Goal: Information Seeking & Learning: Compare options

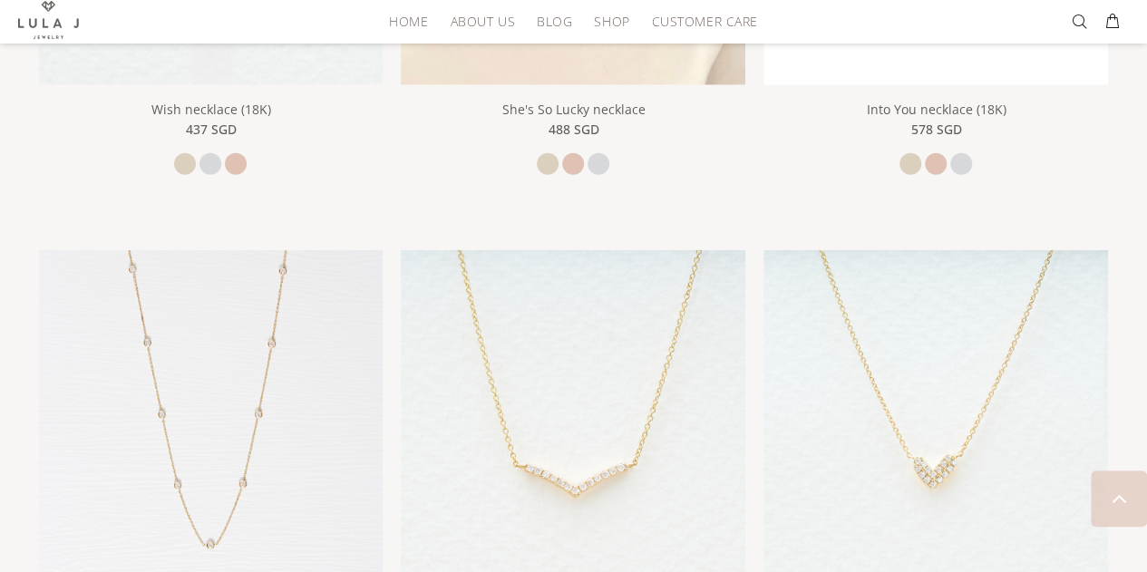
scroll to position [2375, 0]
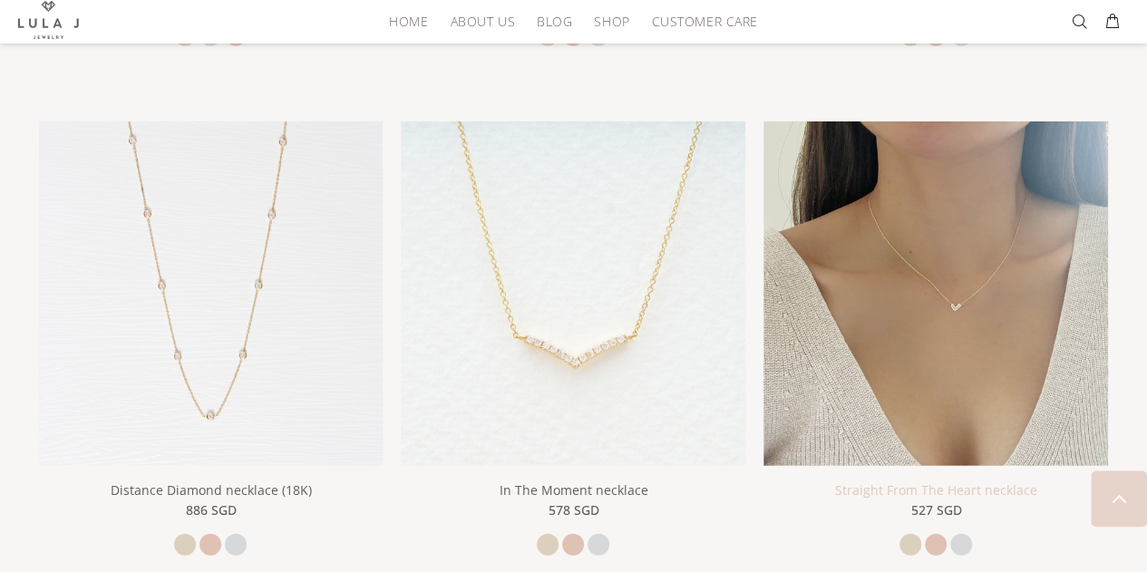
click at [937, 481] on link "Straight From The Heart necklace" at bounding box center [936, 489] width 202 height 17
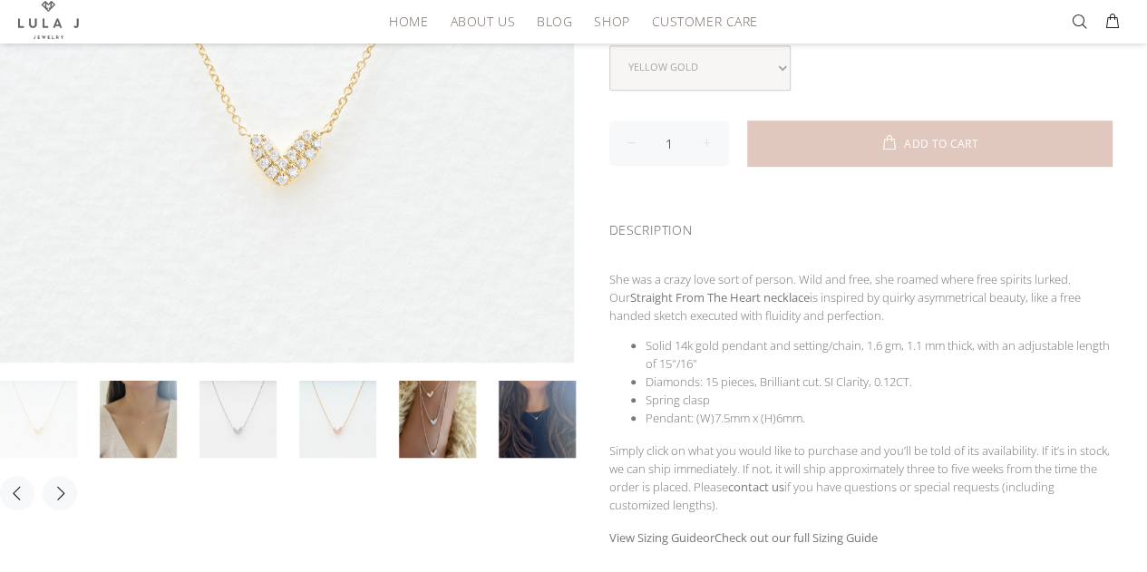
scroll to position [403, 0]
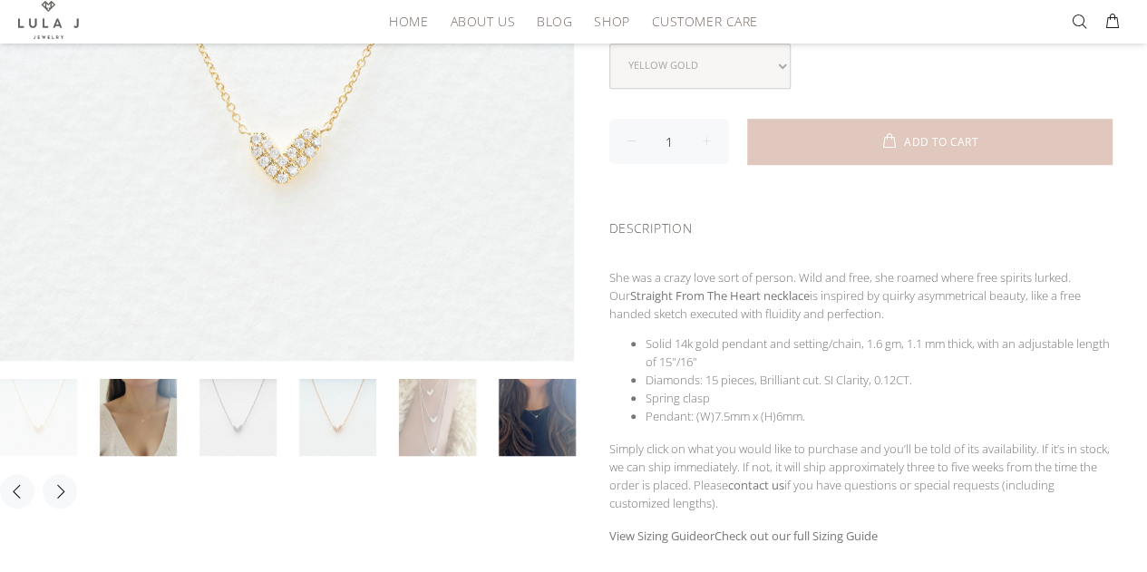
click at [448, 413] on link at bounding box center [437, 417] width 77 height 77
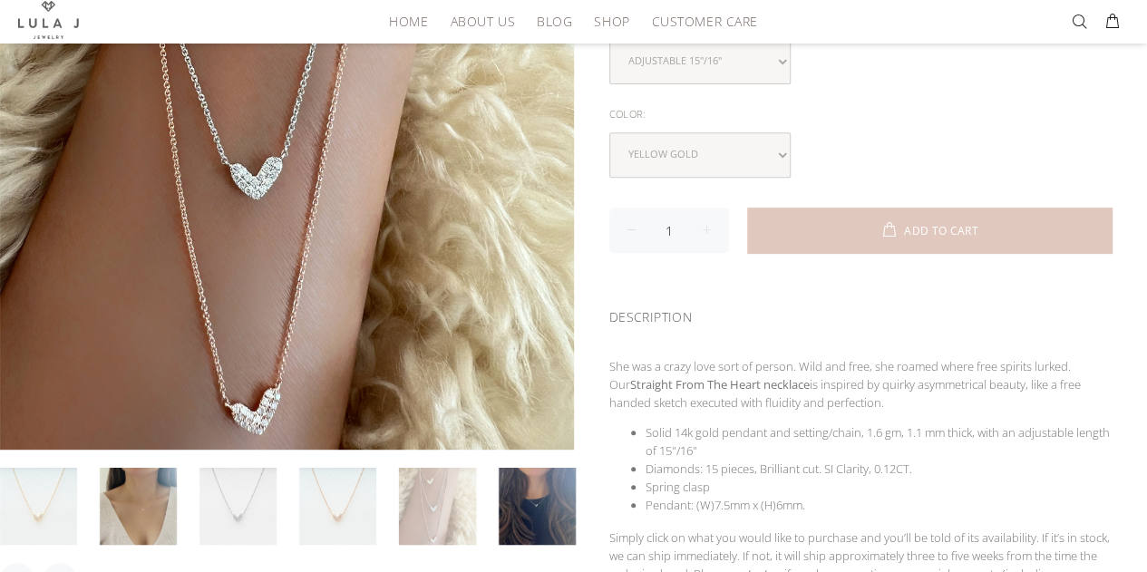
scroll to position [316, 0]
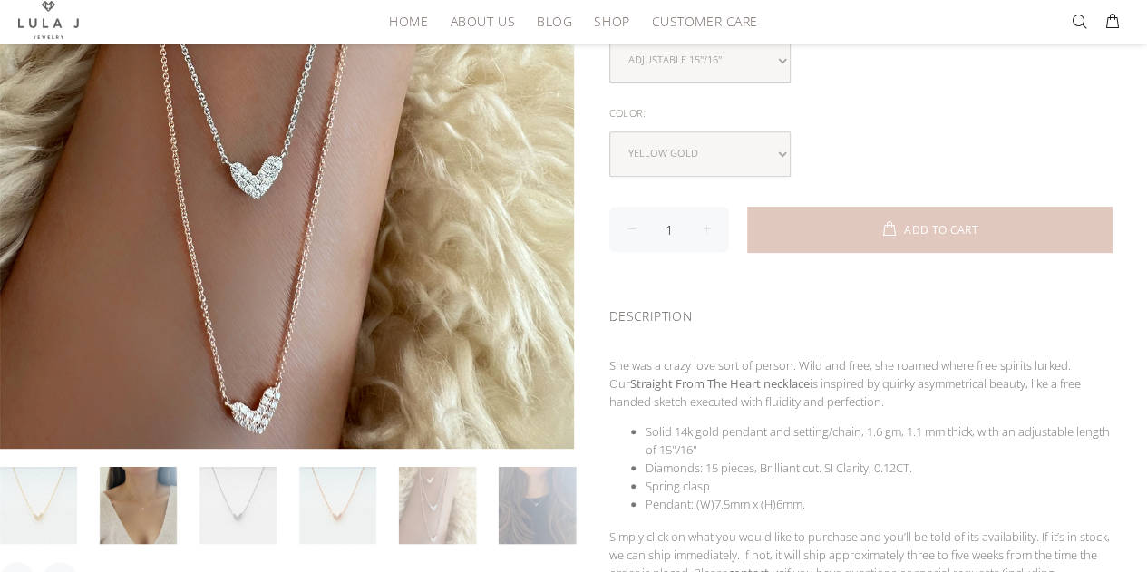
click at [523, 513] on link at bounding box center [537, 505] width 77 height 77
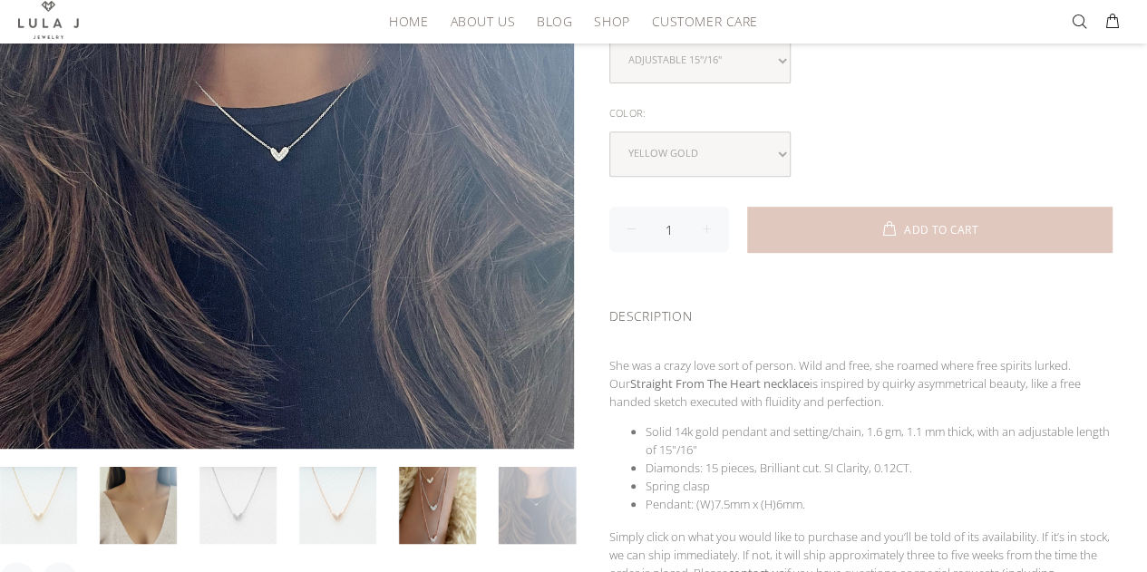
click at [523, 513] on link at bounding box center [537, 505] width 77 height 77
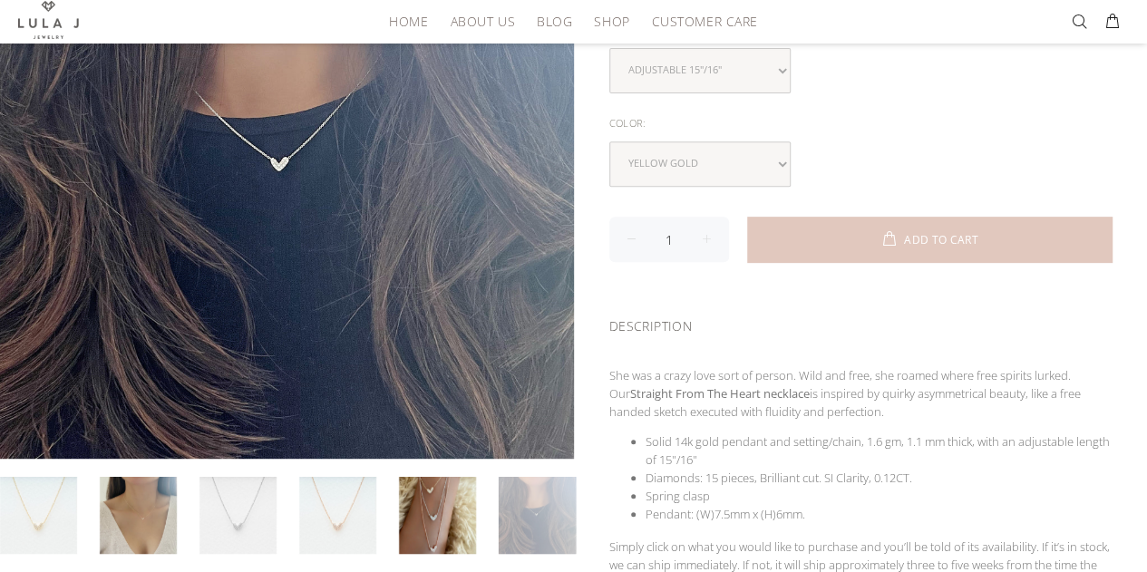
scroll to position [306, 0]
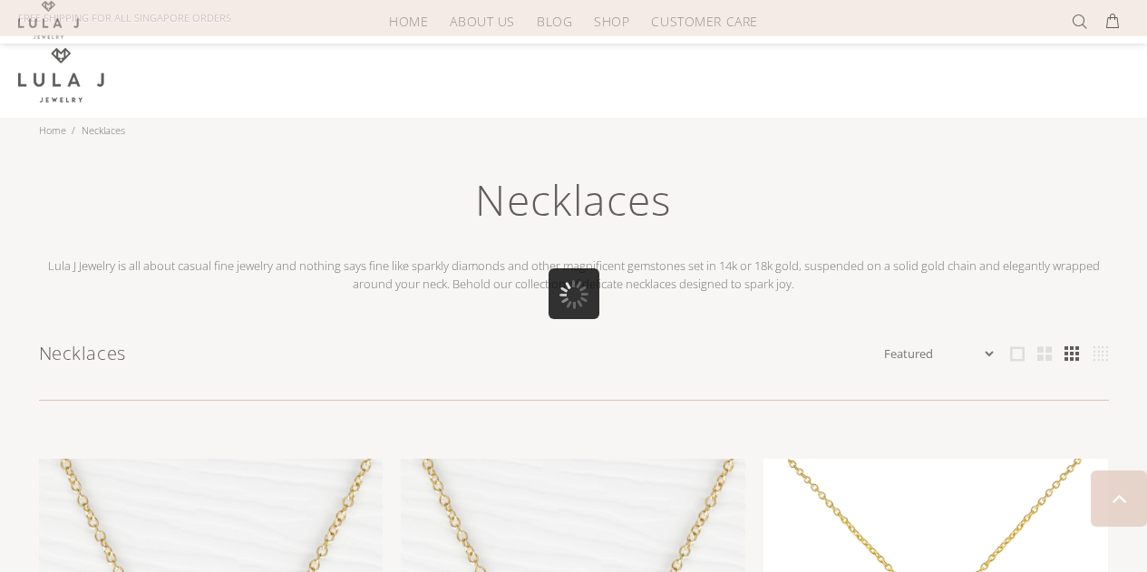
scroll to position [1799, 0]
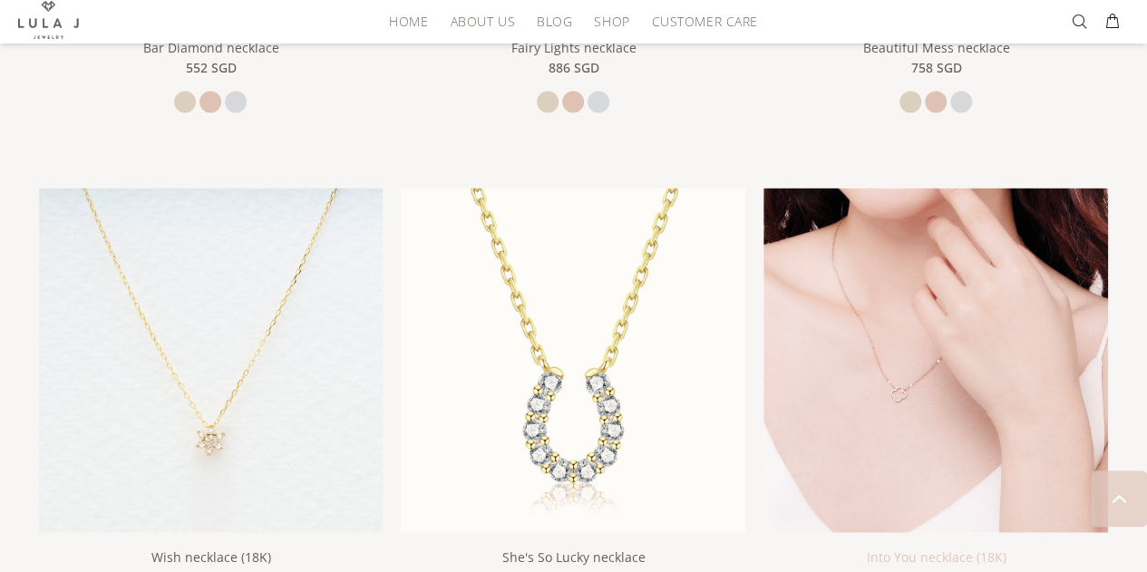
click at [913, 549] on link "Into You necklace (18K)" at bounding box center [936, 557] width 140 height 17
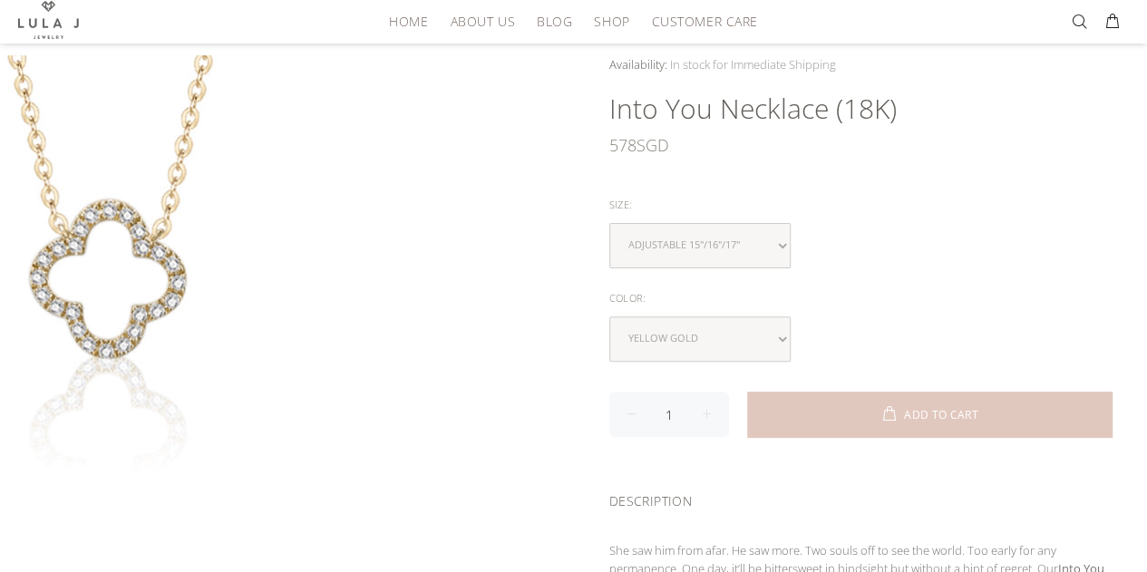
scroll to position [130, 0]
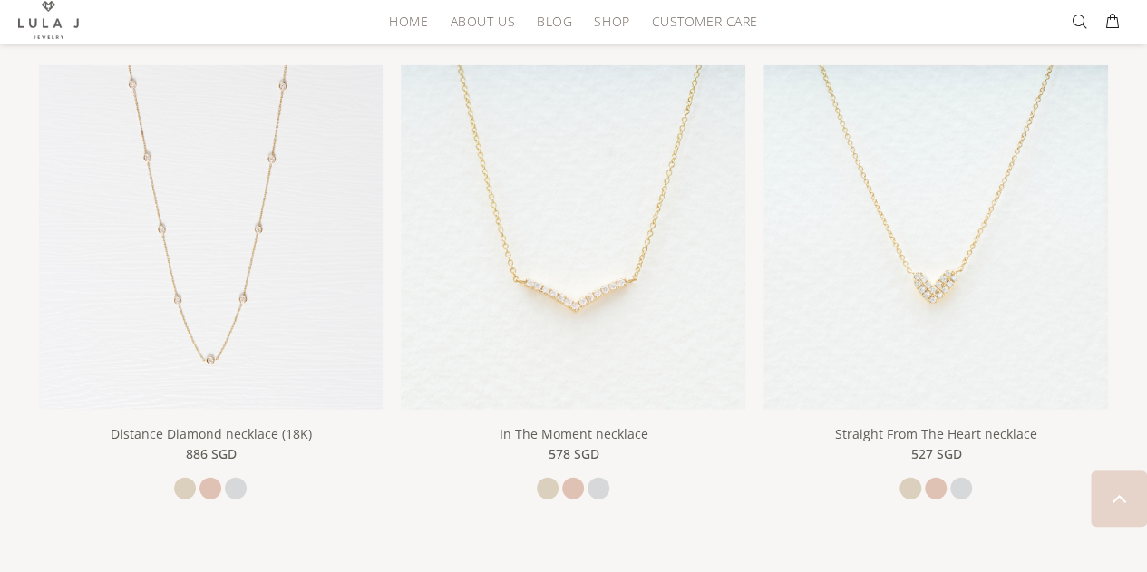
scroll to position [2442, 0]
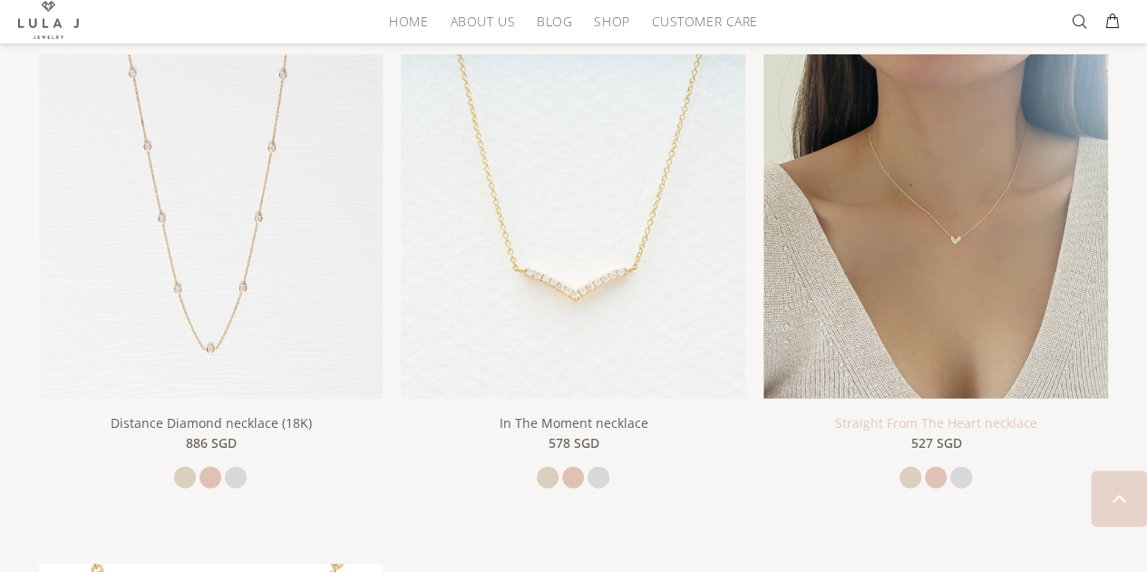
click at [954, 416] on link "Straight From The Heart necklace" at bounding box center [936, 422] width 202 height 17
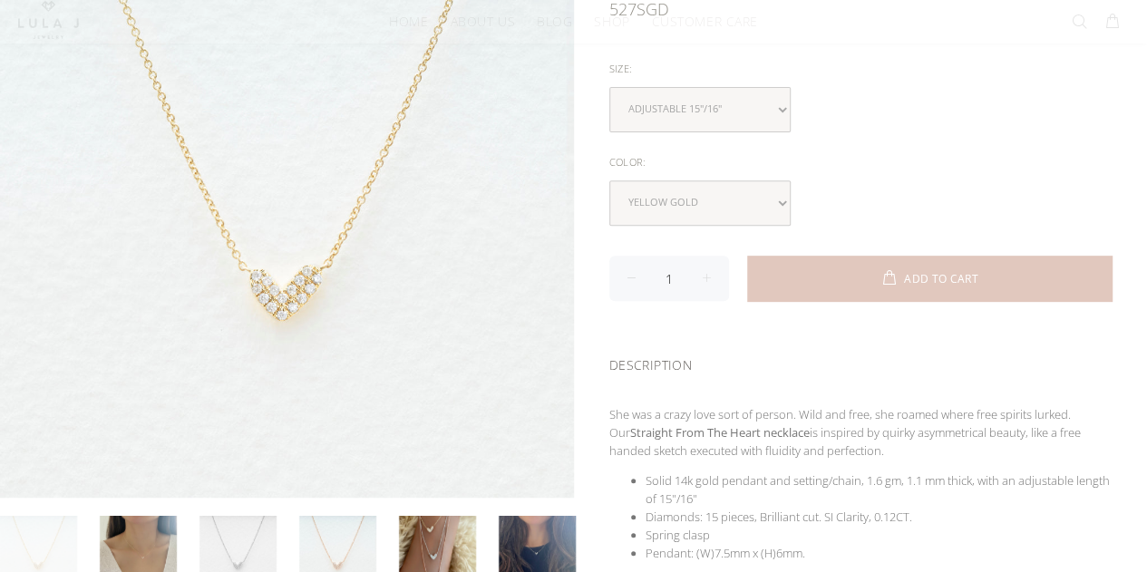
scroll to position [299, 0]
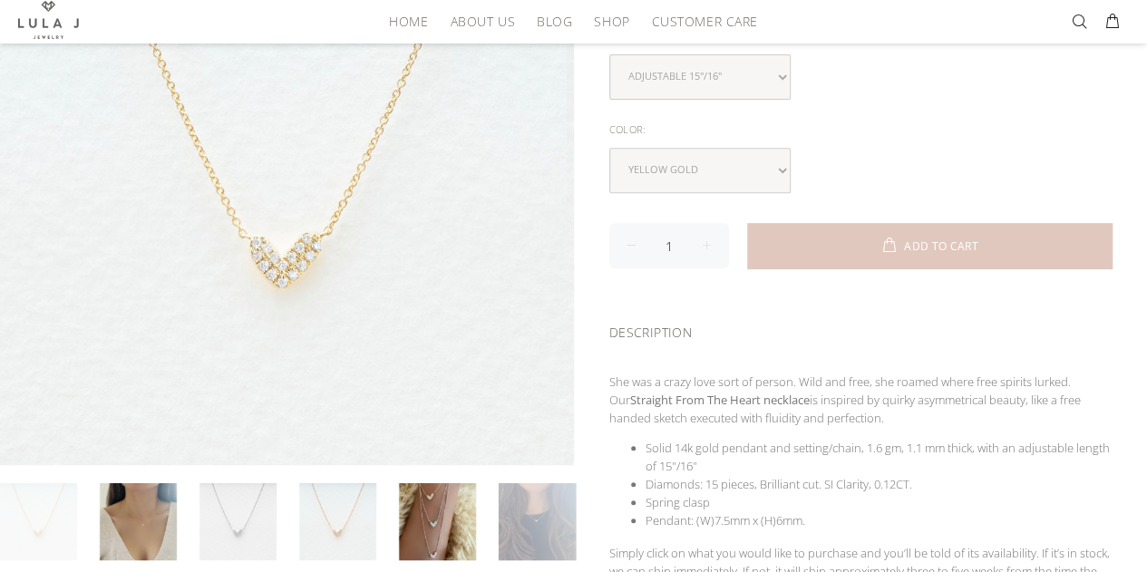
click at [525, 518] on link at bounding box center [537, 521] width 77 height 77
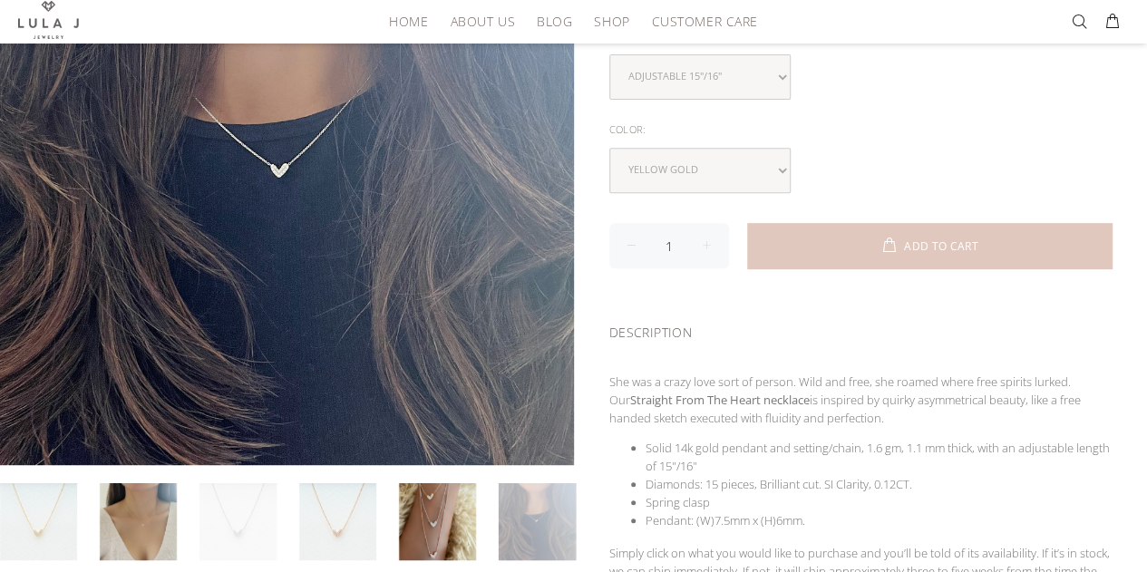
click at [252, 505] on link at bounding box center [237, 521] width 77 height 77
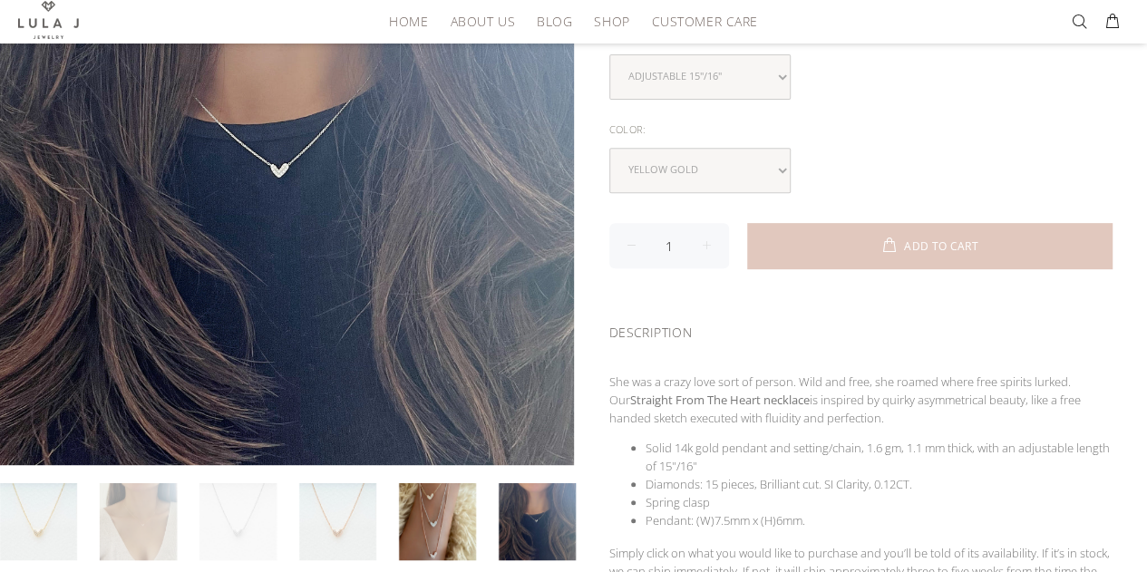
click at [132, 506] on link at bounding box center [138, 521] width 77 height 77
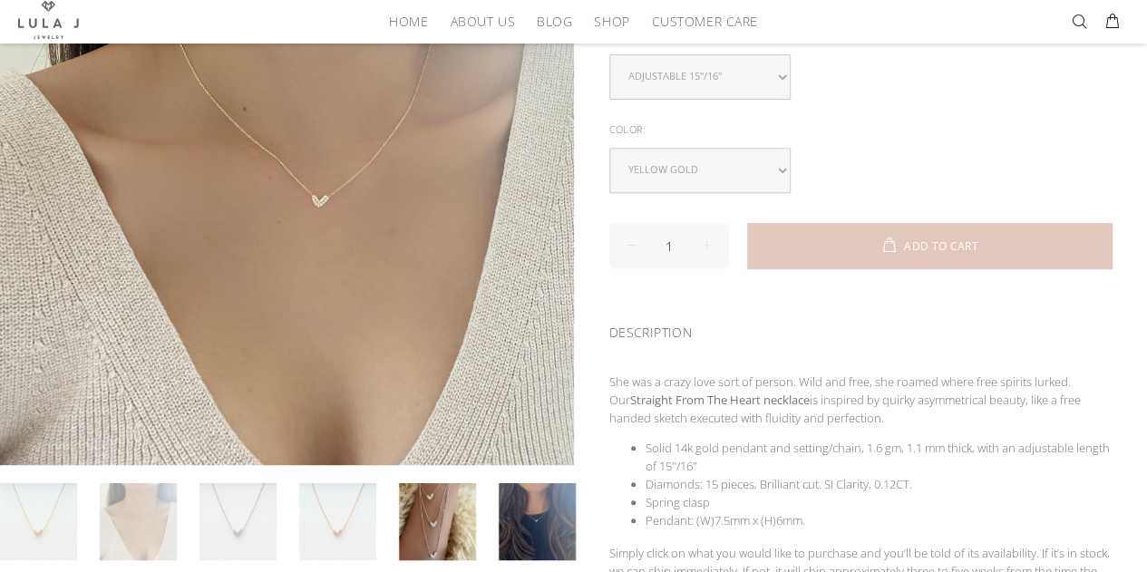
click at [132, 506] on link at bounding box center [138, 521] width 77 height 77
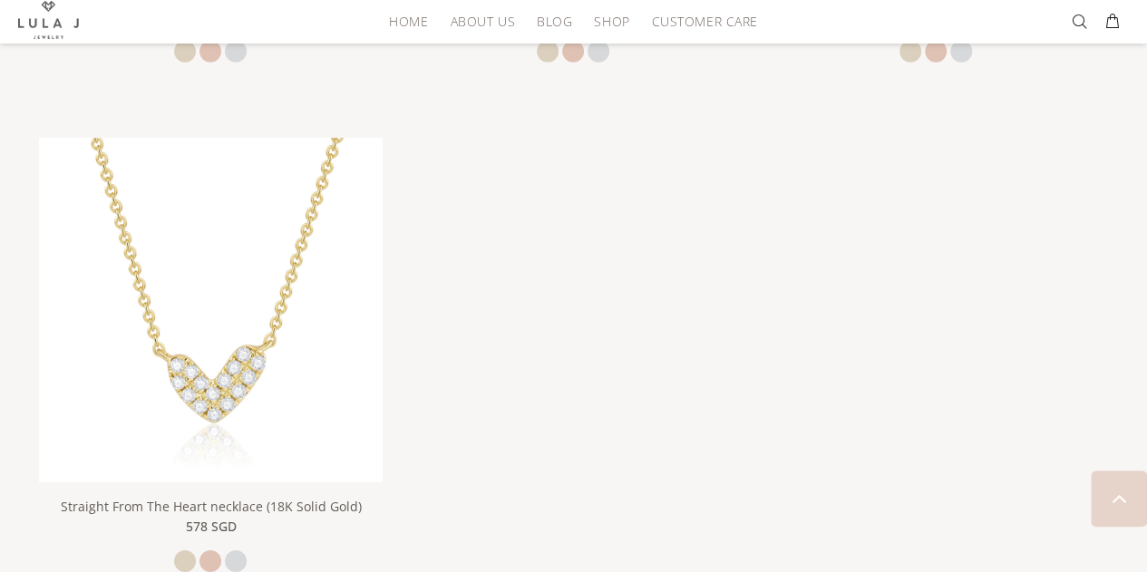
scroll to position [2869, 0]
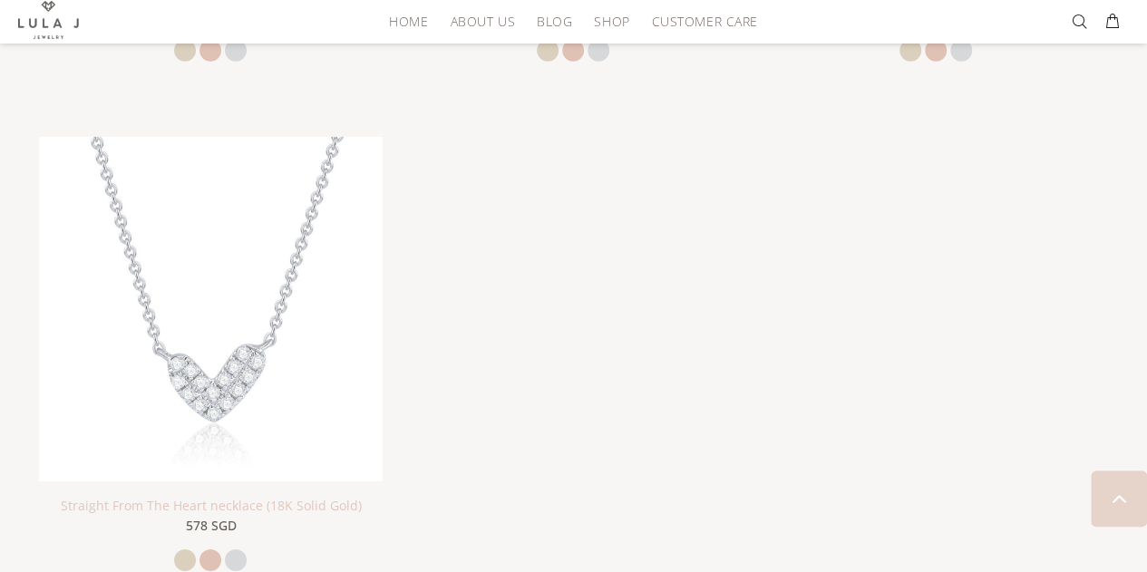
click at [177, 505] on link "Straight From The Heart necklace (18K Solid Gold)" at bounding box center [210, 505] width 301 height 17
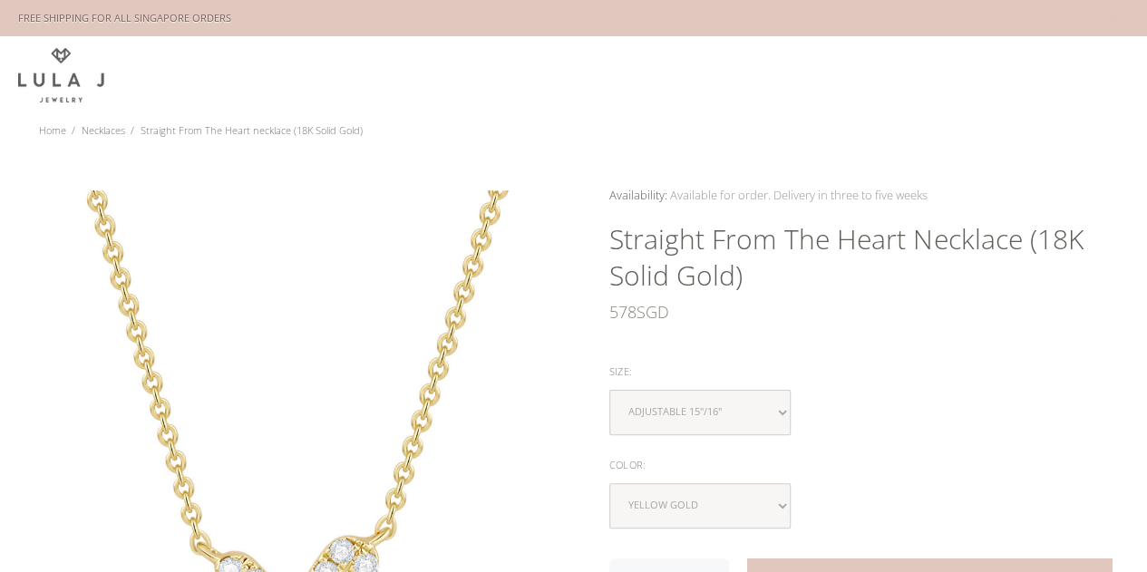
scroll to position [315, 0]
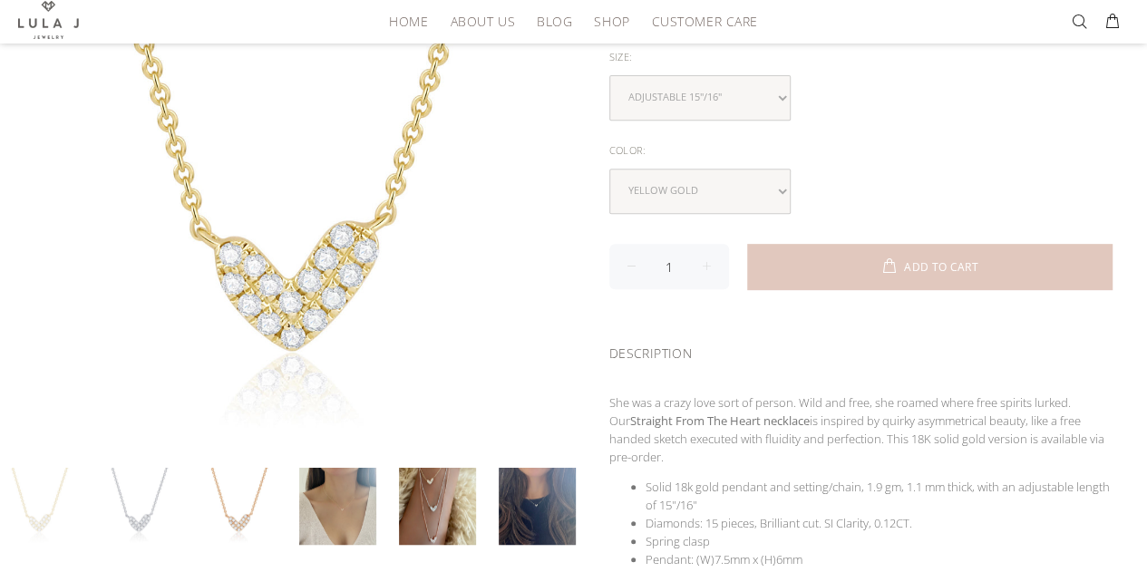
click at [833, 393] on p "She was a crazy love sort of person. Wild and free, she roamed where free spiri…" at bounding box center [860, 429] width 503 height 73
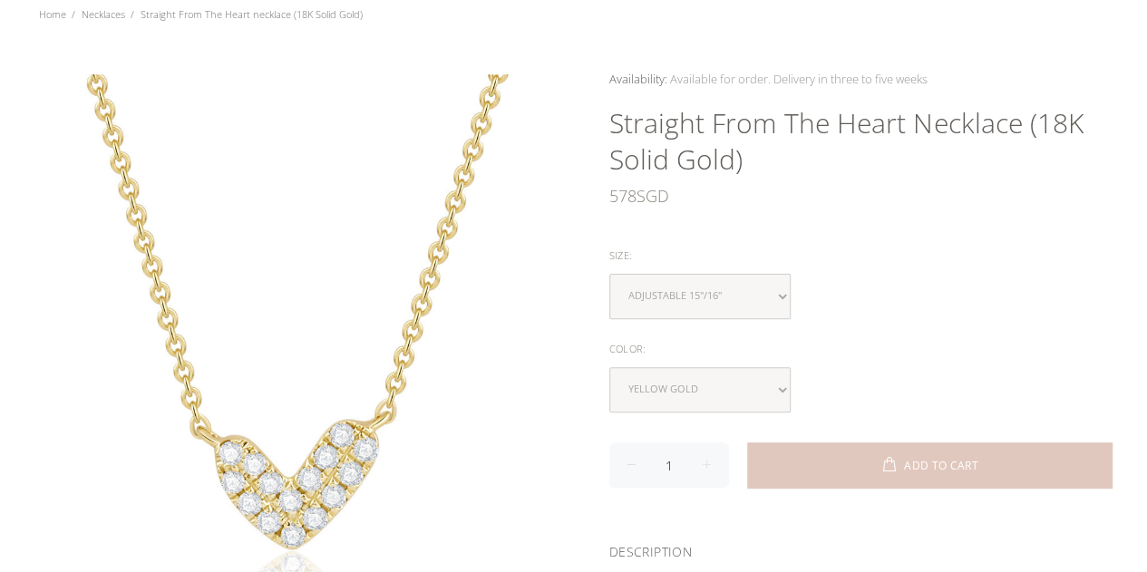
scroll to position [112, 0]
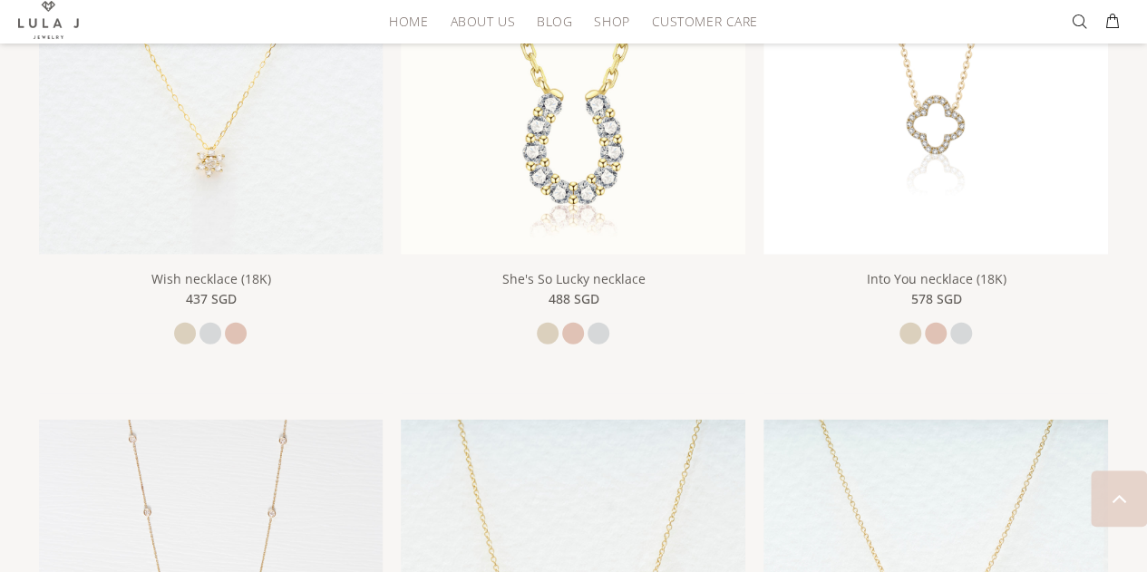
scroll to position [2074, 0]
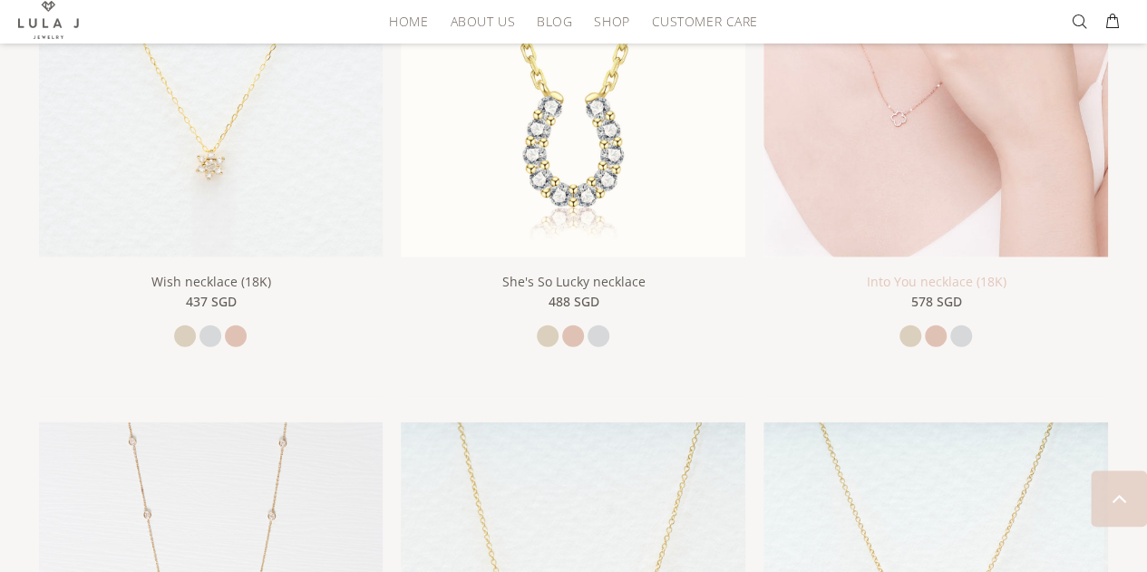
click at [910, 280] on link "Into You necklace (18K)" at bounding box center [936, 281] width 140 height 17
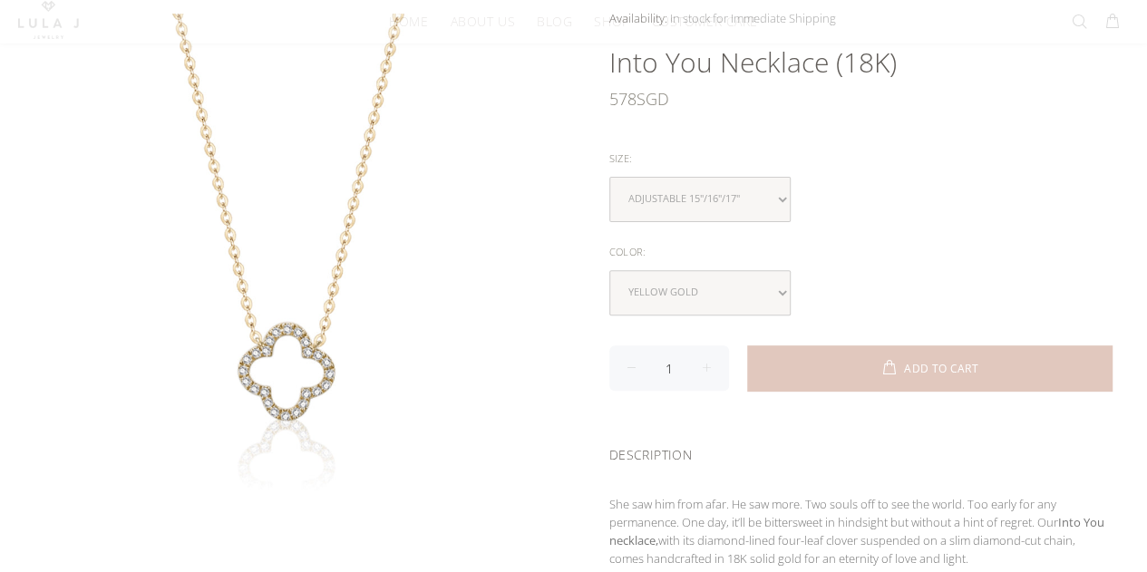
scroll to position [178, 0]
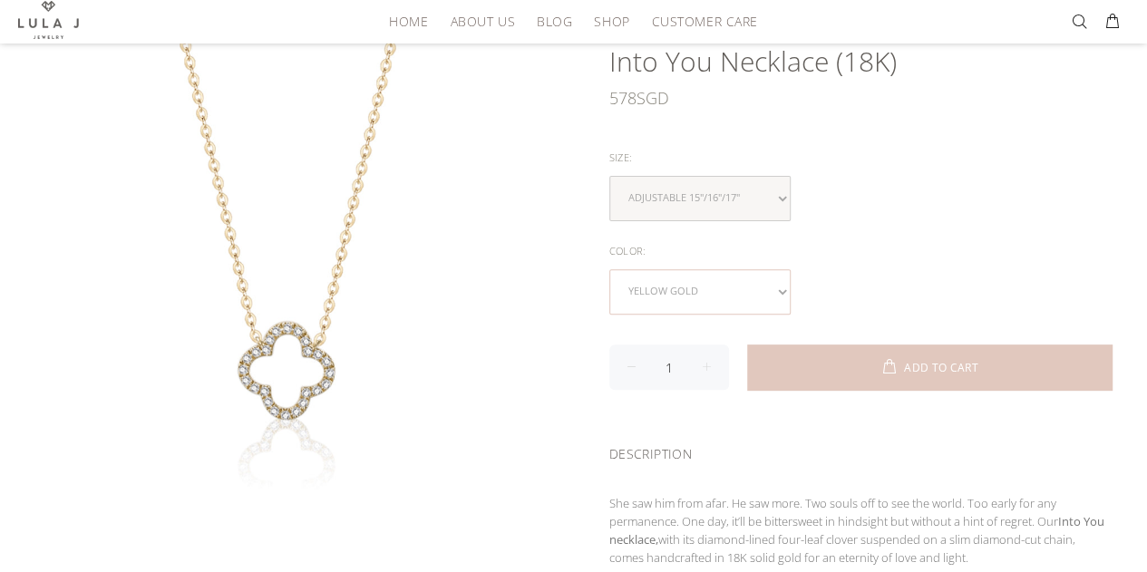
click at [729, 280] on select "yellow gold rose gold white gold" at bounding box center [699, 291] width 181 height 45
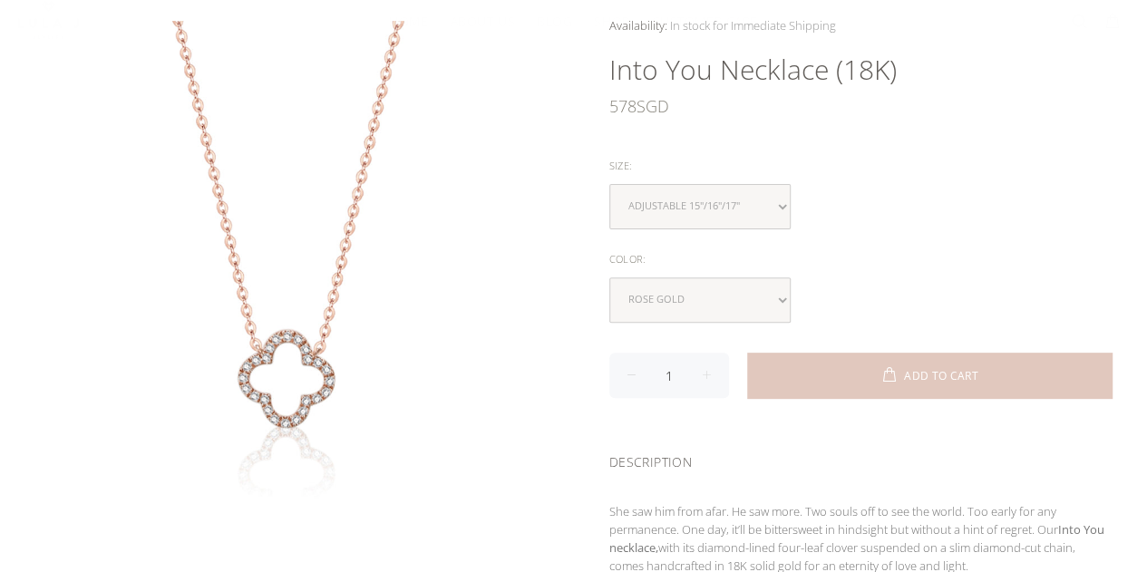
scroll to position [172, 0]
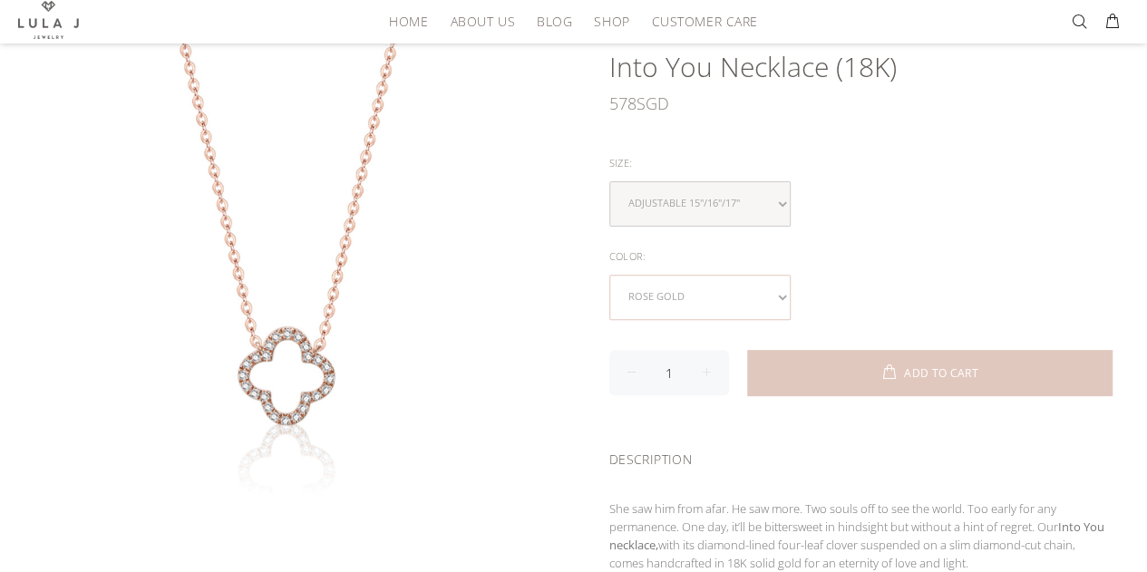
click at [729, 275] on select "yellow gold rose gold white gold" at bounding box center [699, 297] width 181 height 45
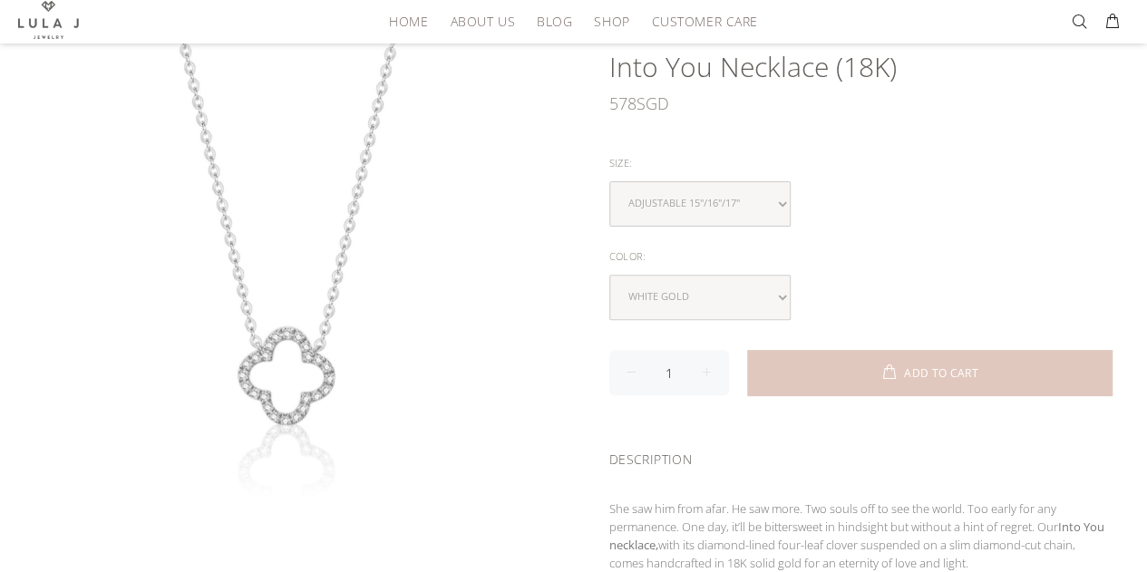
click at [689, 431] on div "DESCRIPTION" at bounding box center [860, 456] width 503 height 57
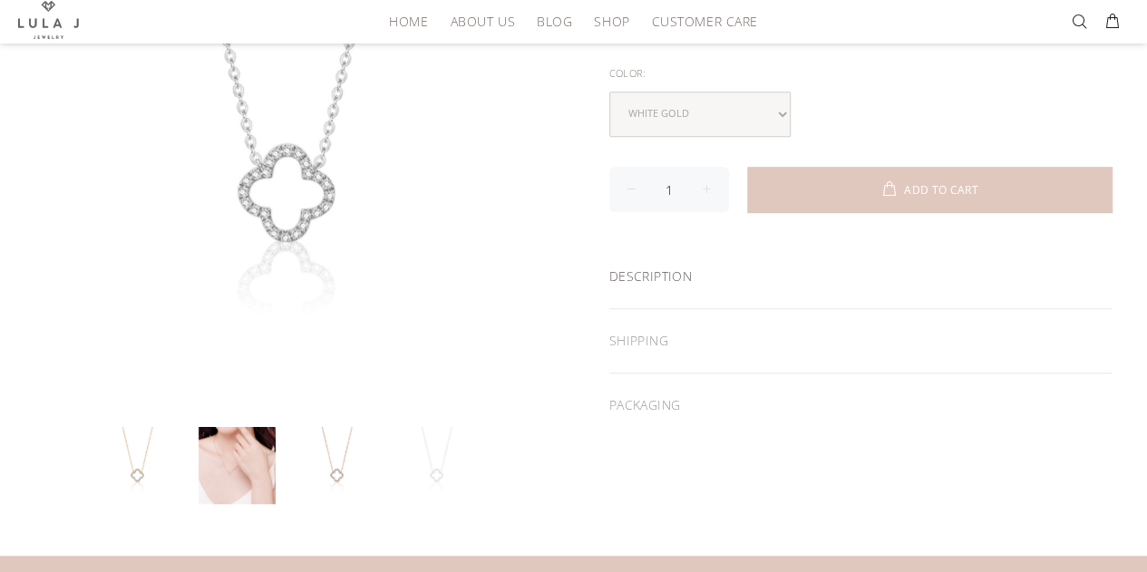
scroll to position [361, 0]
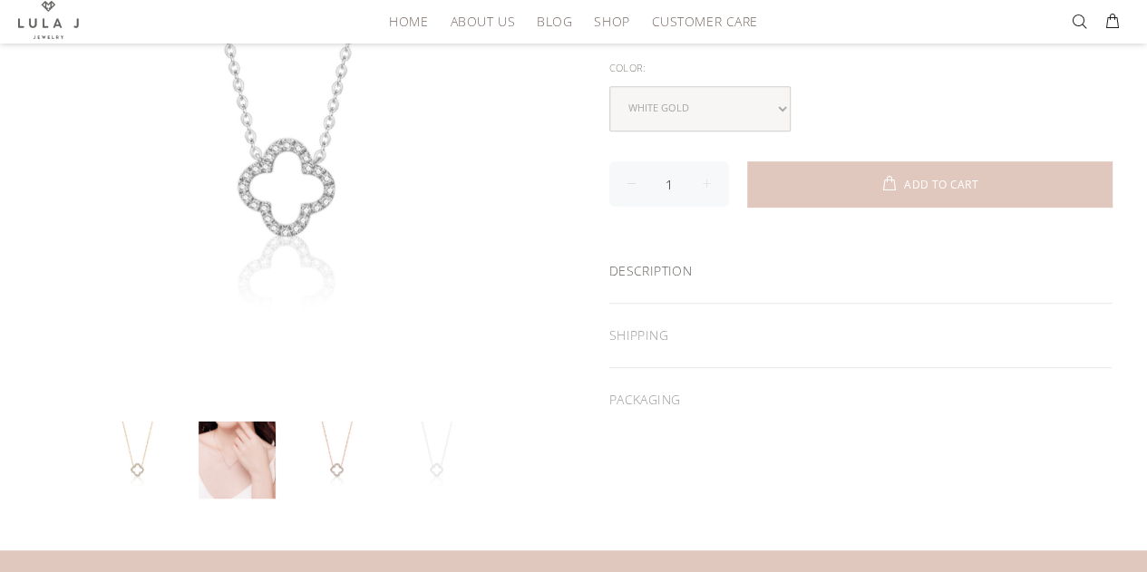
click at [789, 273] on div "DESCRIPTION" at bounding box center [860, 270] width 503 height 63
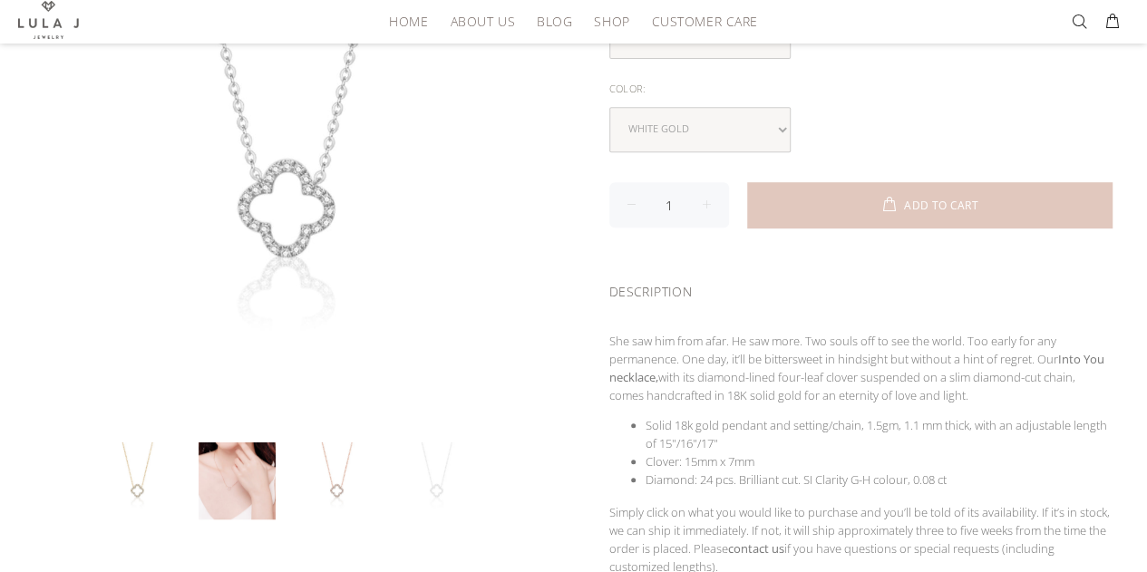
scroll to position [345, 0]
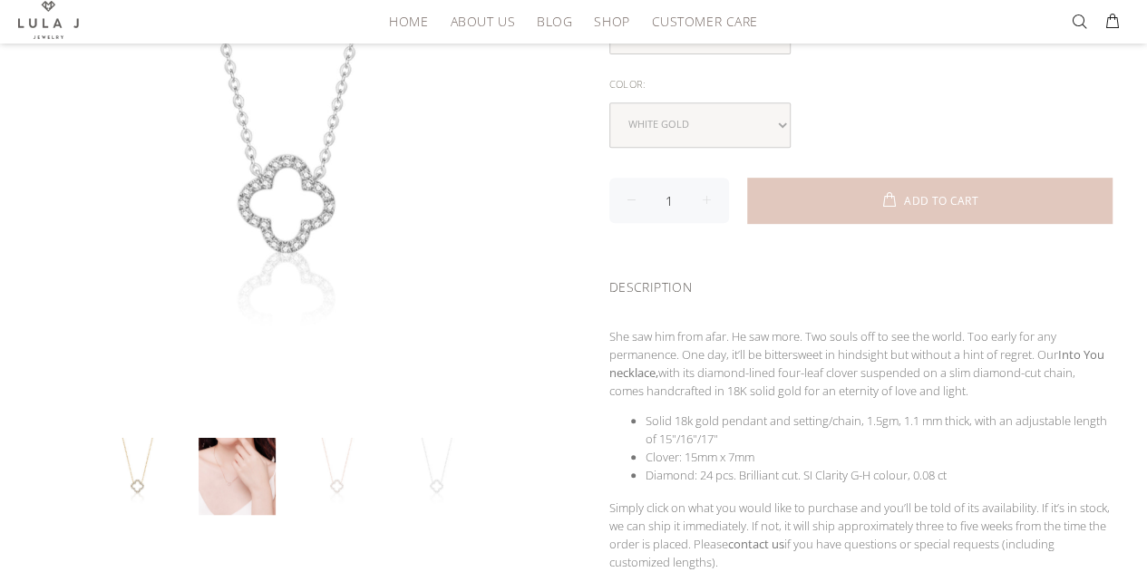
click at [336, 467] on link at bounding box center [336, 476] width 77 height 77
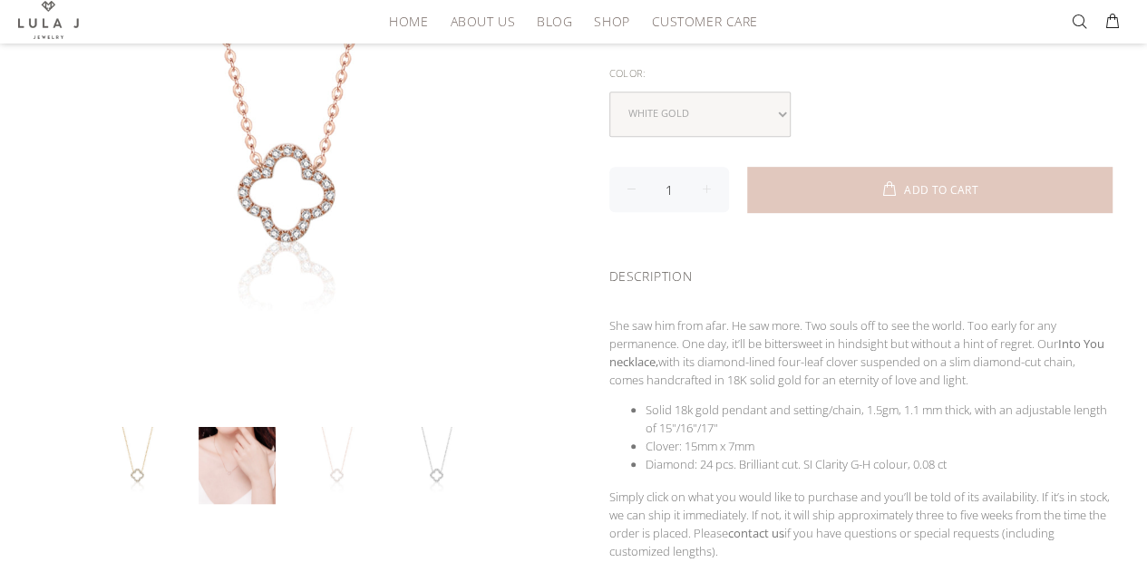
scroll to position [360, 0]
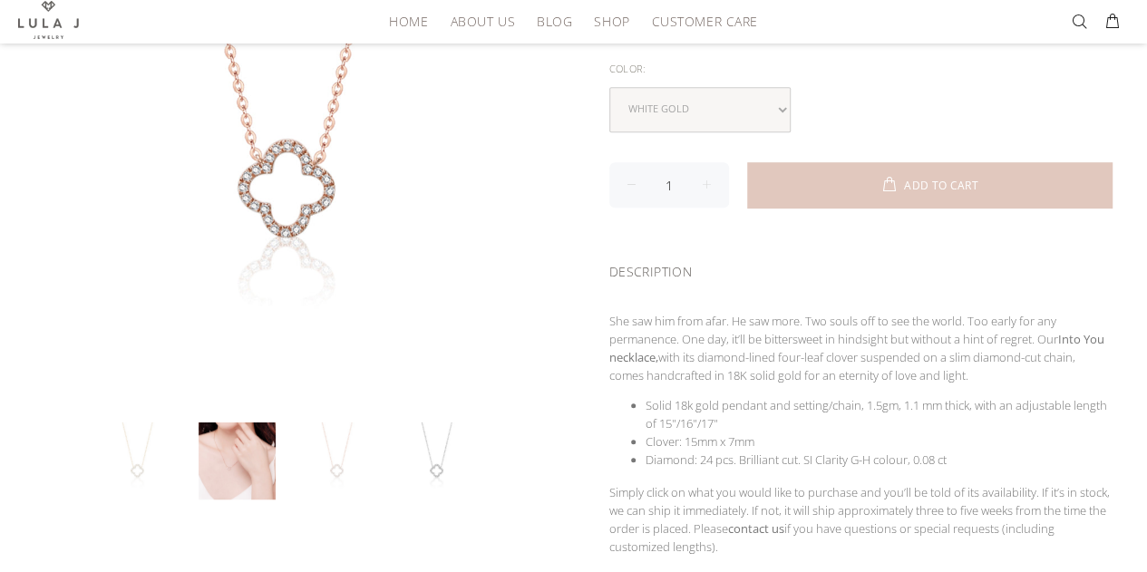
click at [136, 474] on link at bounding box center [137, 460] width 77 height 77
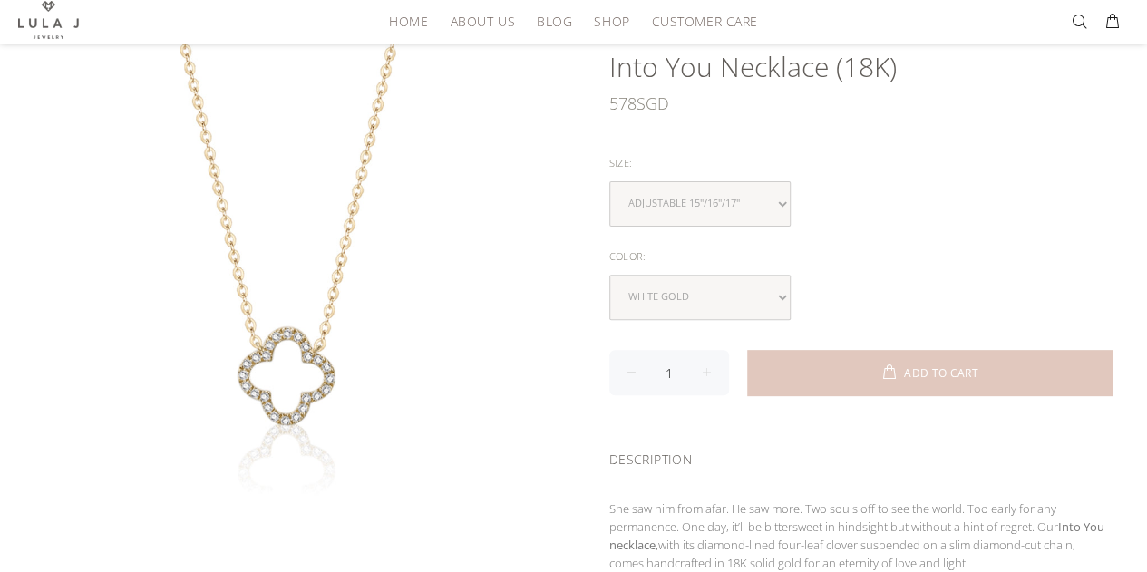
scroll to position [178, 0]
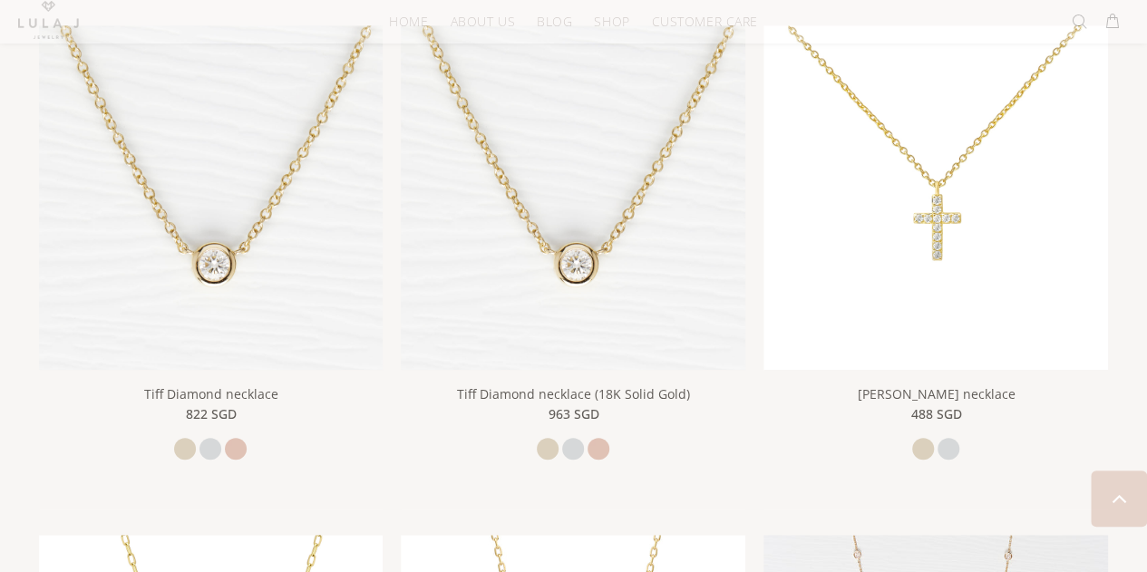
scroll to position [498, 0]
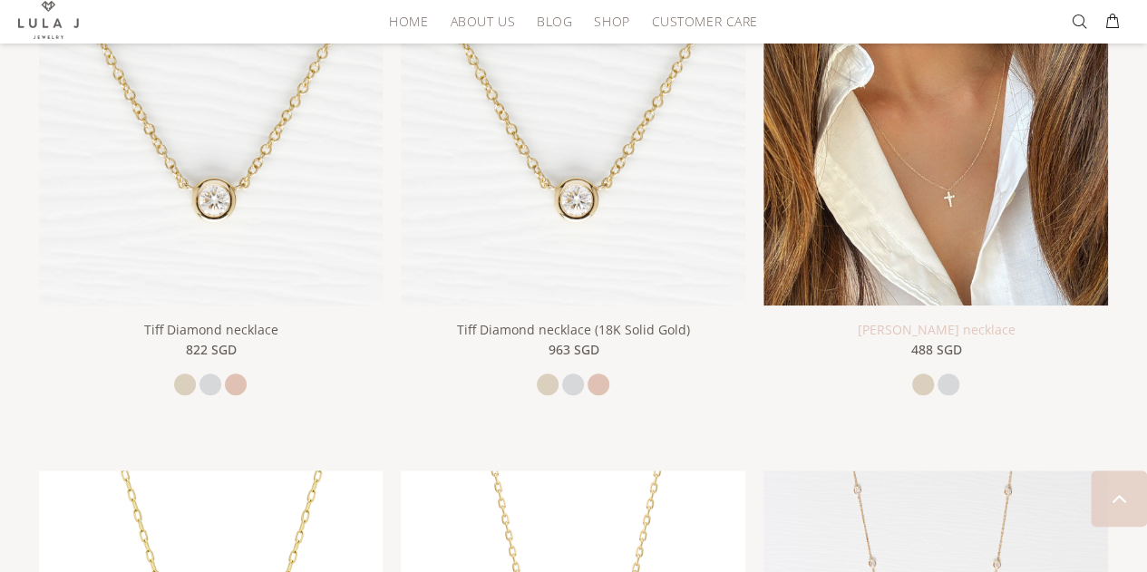
click at [916, 321] on link "[PERSON_NAME] necklace" at bounding box center [936, 329] width 158 height 17
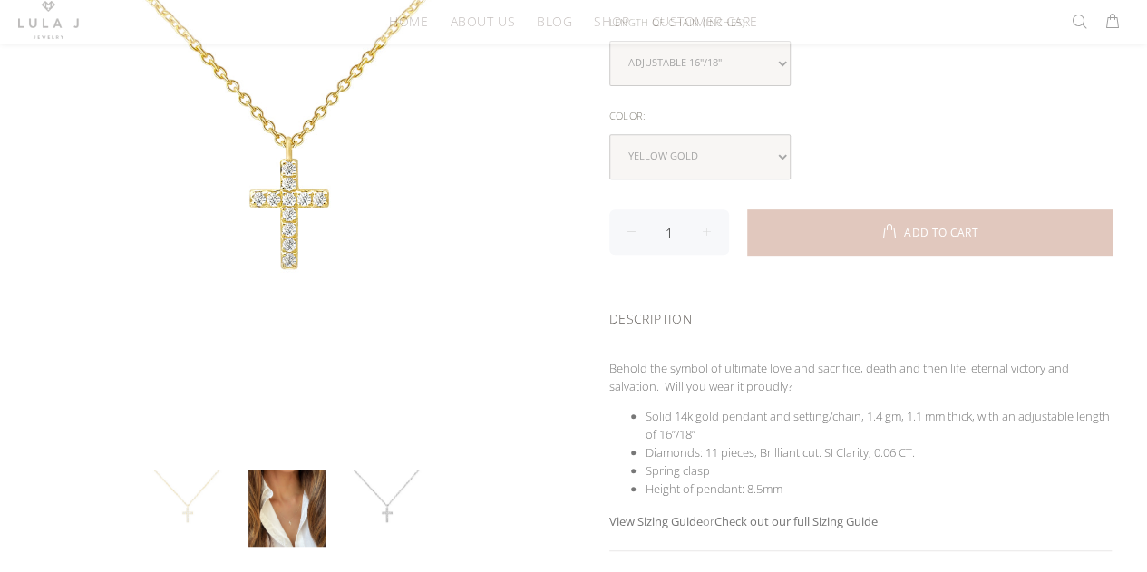
scroll to position [314, 0]
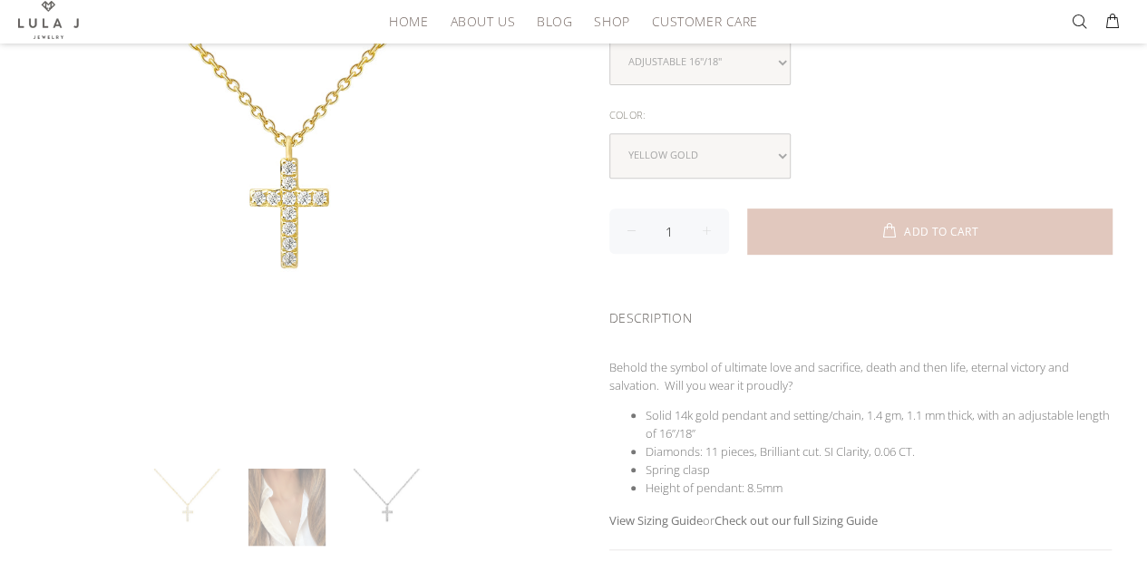
click at [292, 520] on link at bounding box center [286, 507] width 77 height 77
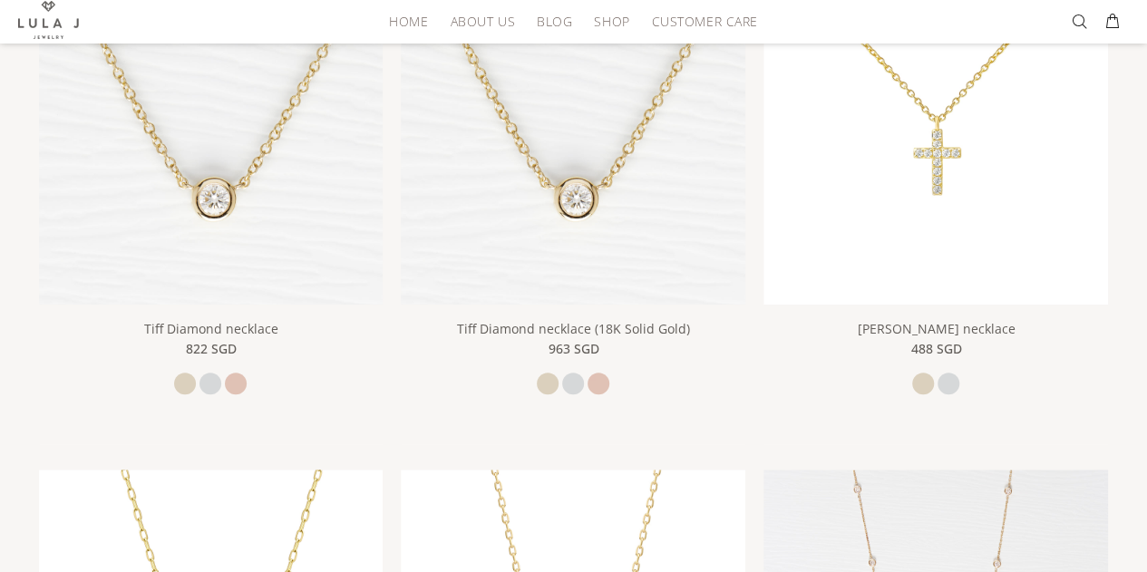
scroll to position [374, 0]
